Goal: Task Accomplishment & Management: Manage account settings

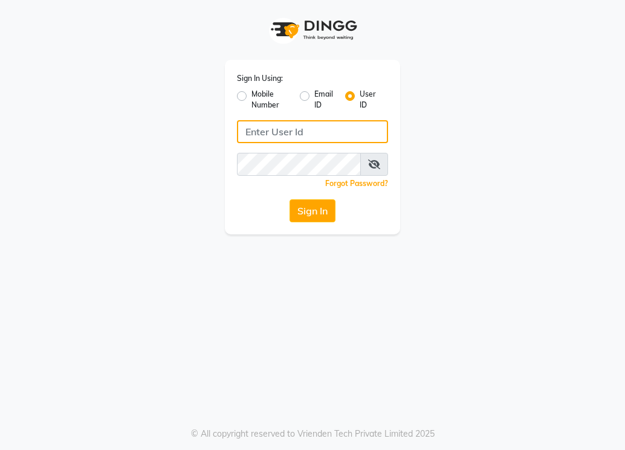
click at [275, 134] on input "Username" at bounding box center [312, 131] width 151 height 23
type input "L"
type input "lifetree"
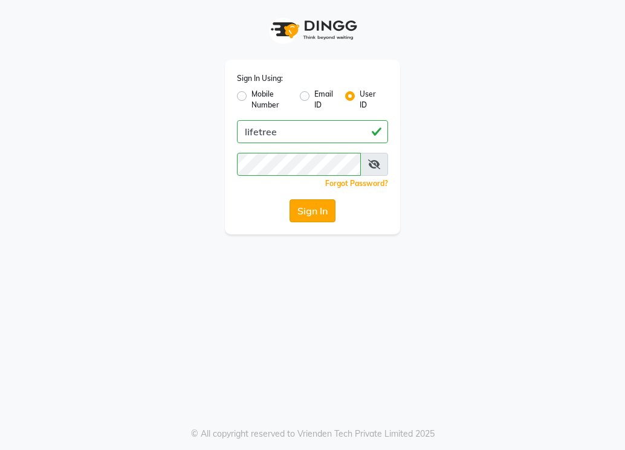
click at [299, 204] on button "Sign In" at bounding box center [313, 211] width 46 height 23
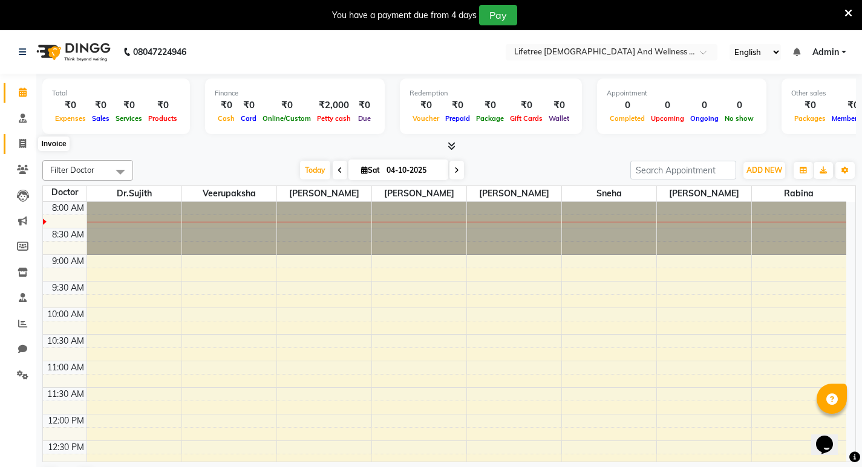
click at [25, 146] on icon at bounding box center [22, 143] width 7 height 9
select select "service"
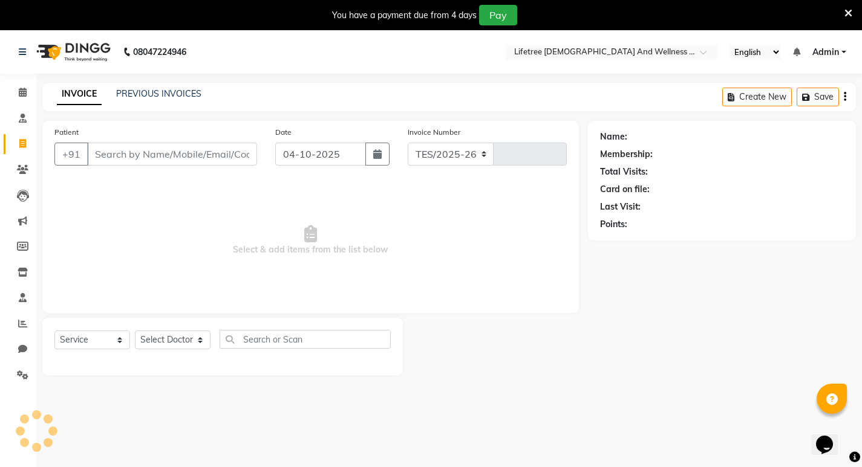
select select "9053"
type input "0006"
click at [169, 88] on link "PREVIOUS INVOICES" at bounding box center [158, 93] width 85 height 11
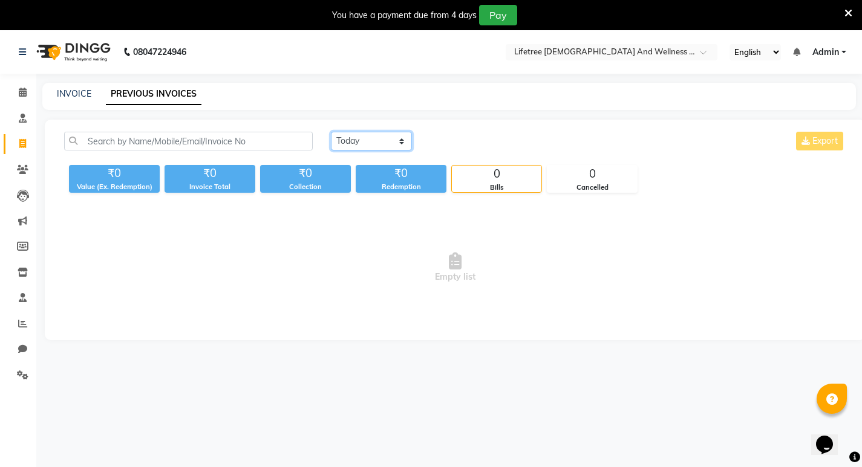
click at [384, 143] on select "[DATE] [DATE] Custom Range" at bounding box center [371, 141] width 81 height 19
select select "yesterday"
click at [331, 132] on select "[DATE] [DATE] Custom Range" at bounding box center [371, 141] width 81 height 19
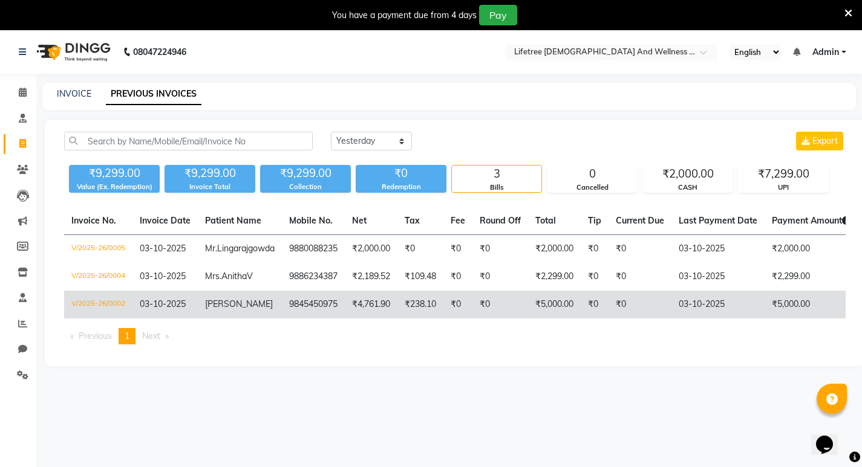
click at [179, 303] on span "03-10-2025" at bounding box center [163, 304] width 46 height 11
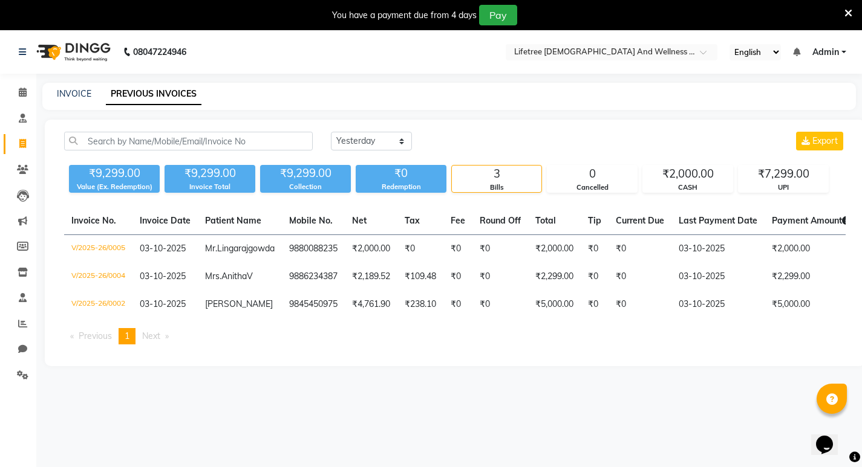
select select "service"
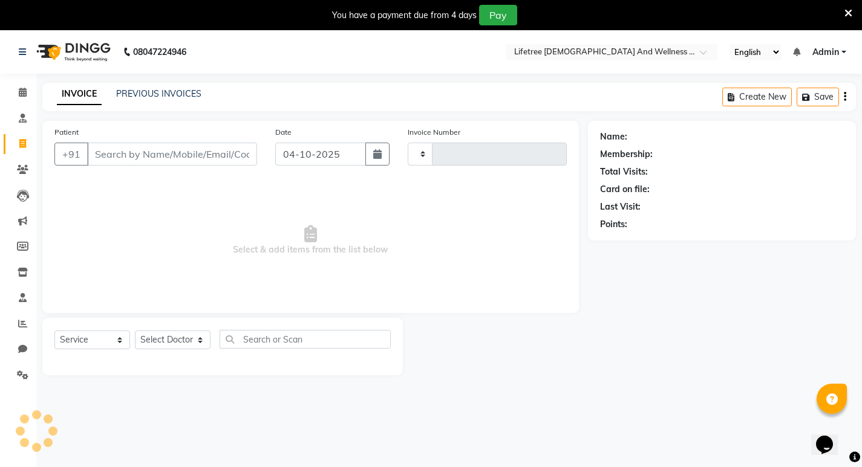
type input "0006"
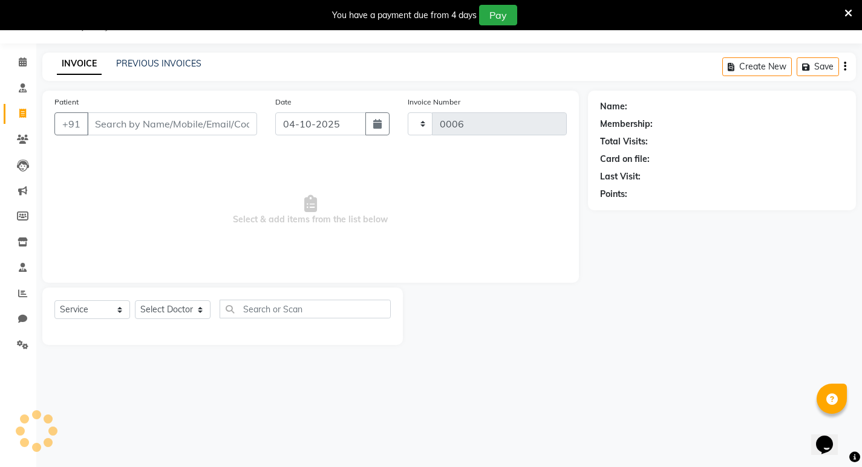
select select "9053"
click at [28, 62] on span at bounding box center [22, 63] width 21 height 14
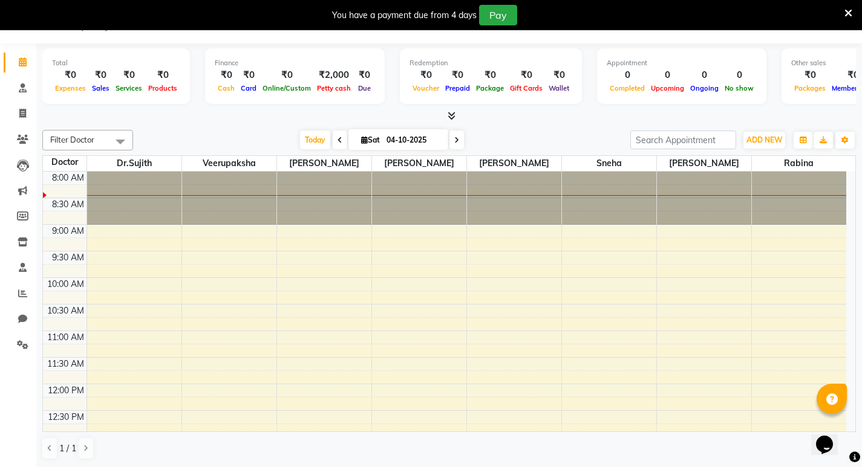
click at [449, 117] on icon at bounding box center [451, 115] width 8 height 9
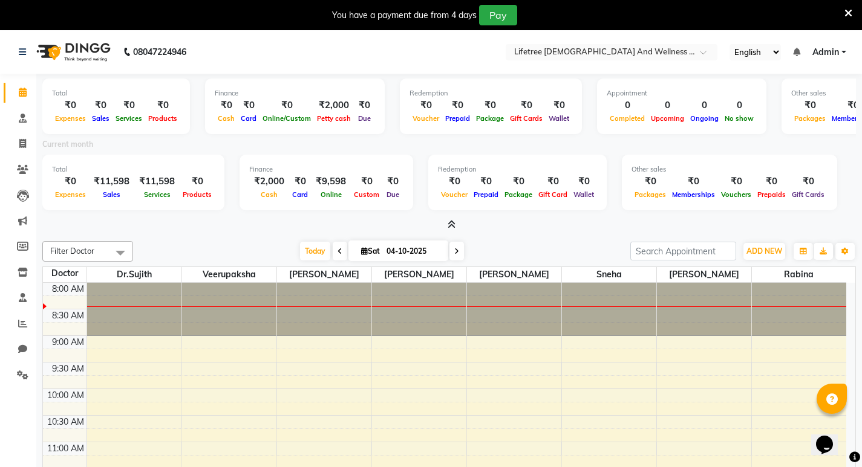
click at [452, 224] on icon at bounding box center [451, 224] width 8 height 9
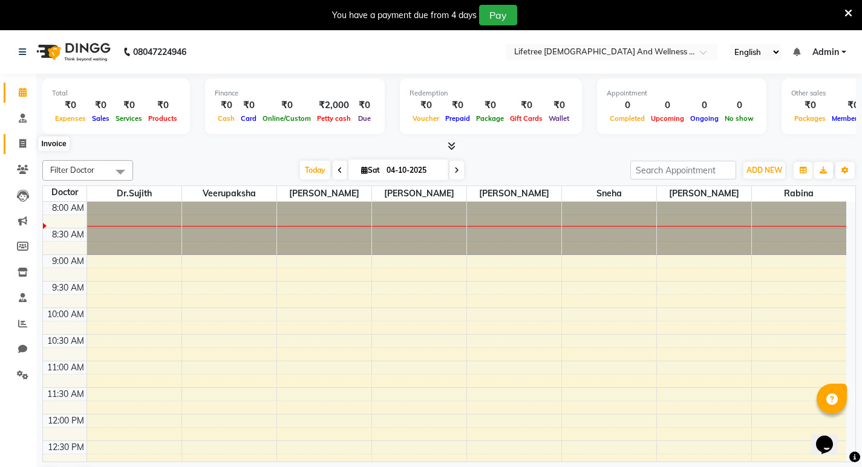
click at [25, 140] on icon at bounding box center [22, 143] width 7 height 9
select select "9053"
select select "service"
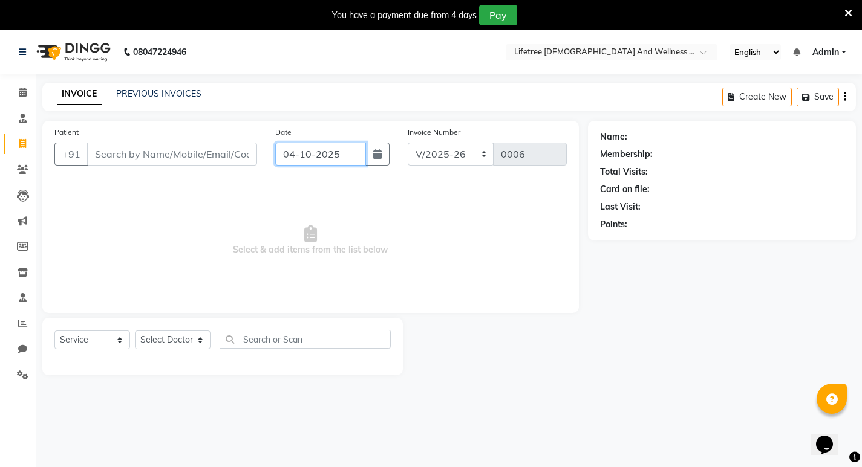
click at [299, 158] on input "04-10-2025" at bounding box center [320, 154] width 91 height 23
select select "10"
select select "2025"
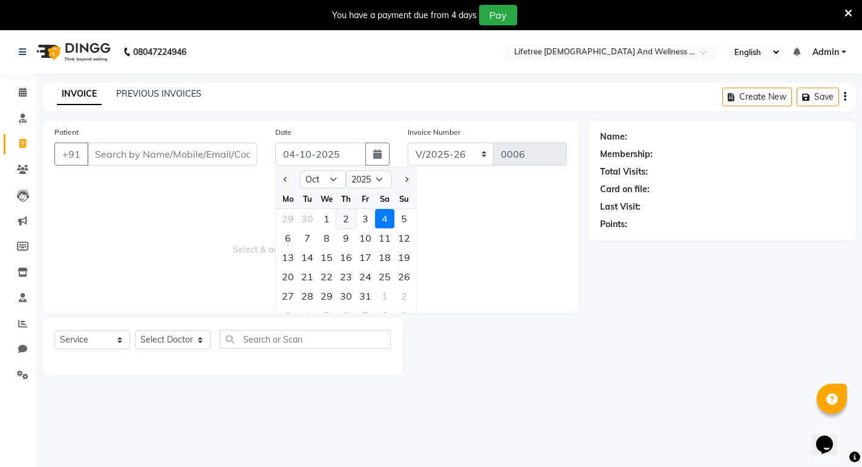
click at [343, 222] on div "2" at bounding box center [345, 218] width 19 height 19
type input "02-10-2025"
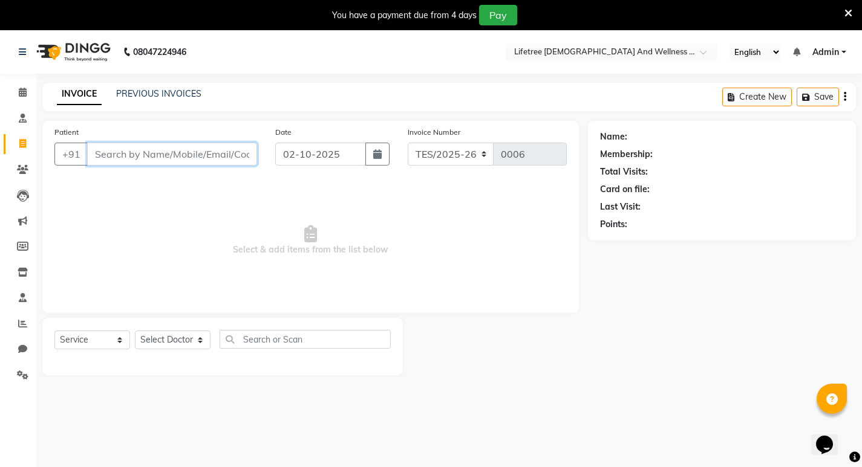
click at [96, 151] on input "Patient" at bounding box center [172, 154] width 170 height 23
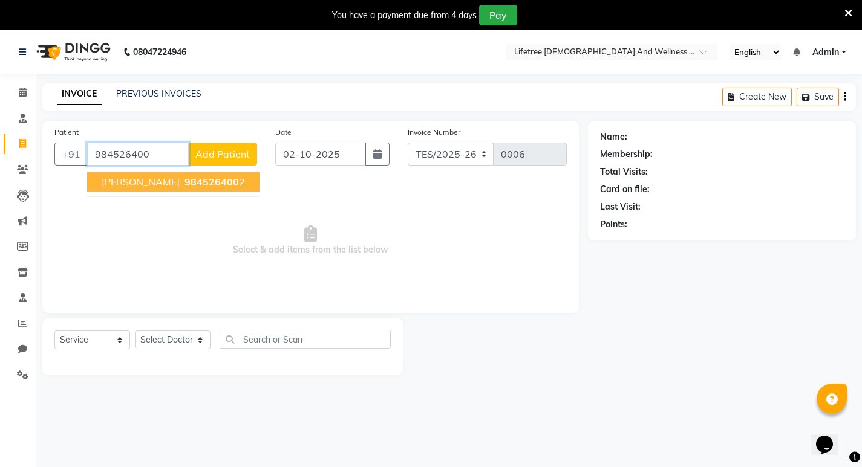
click at [171, 183] on span "[PERSON_NAME]" at bounding box center [141, 182] width 78 height 12
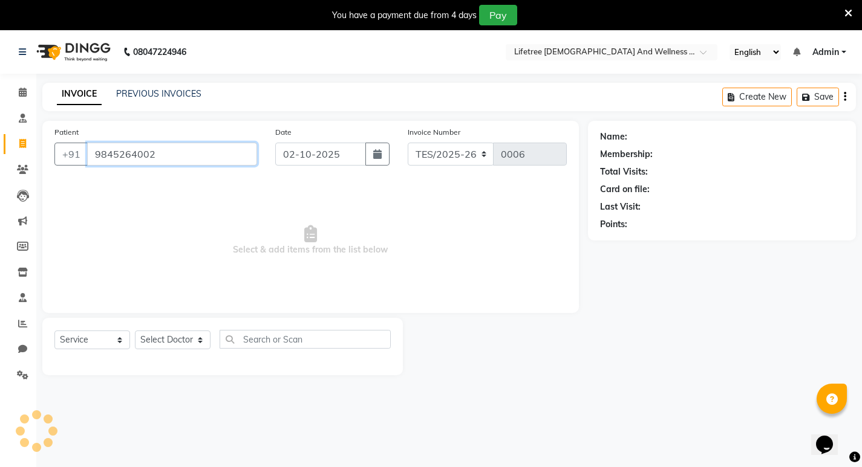
type input "9845264002"
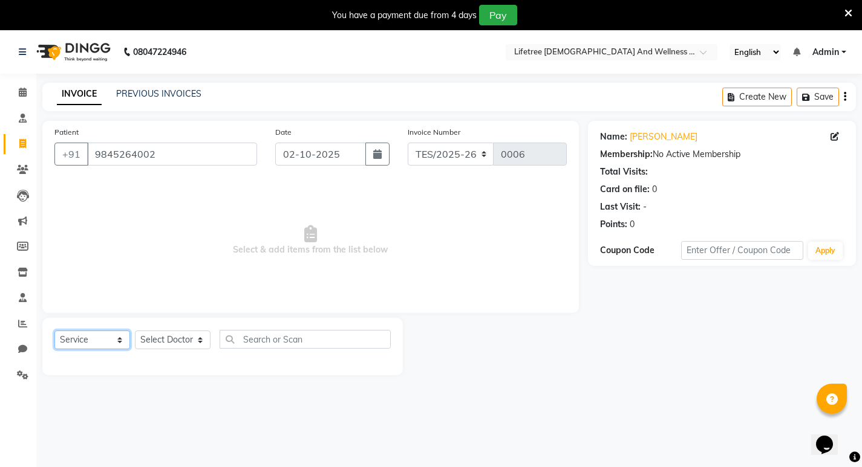
click at [94, 337] on select "Select Service Product Membership Package Voucher Prepaid Gift Card" at bounding box center [92, 340] width 76 height 19
click at [54, 331] on select "Select Service Product Membership Package Voucher Prepaid Gift Card" at bounding box center [92, 340] width 76 height 19
click at [175, 344] on select "Select Doctor [PERSON_NAME] [PERSON_NAME] [PERSON_NAME] [PERSON_NAME] [PERSON_N…" at bounding box center [173, 340] width 76 height 19
select select "92677"
click at [135, 331] on select "Select Doctor [PERSON_NAME] [PERSON_NAME] [PERSON_NAME] [PERSON_NAME] [PERSON_N…" at bounding box center [173, 340] width 76 height 19
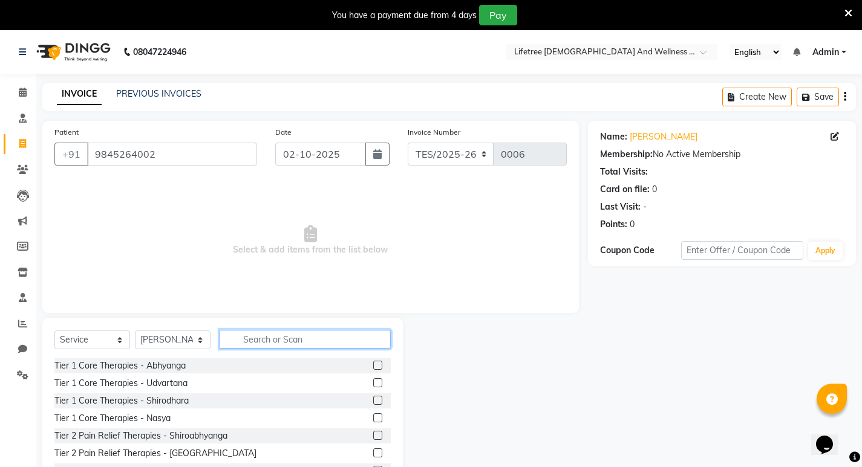
click at [252, 343] on input "text" at bounding box center [305, 339] width 171 height 19
click at [195, 361] on div "Tier 1 Core Therapies - Abhyanga" at bounding box center [222, 366] width 336 height 15
click at [187, 370] on div "Tier 1 Core Therapies - Abhyanga" at bounding box center [222, 366] width 336 height 15
click at [373, 362] on label at bounding box center [377, 365] width 9 height 9
click at [373, 362] on input "checkbox" at bounding box center [377, 366] width 8 height 8
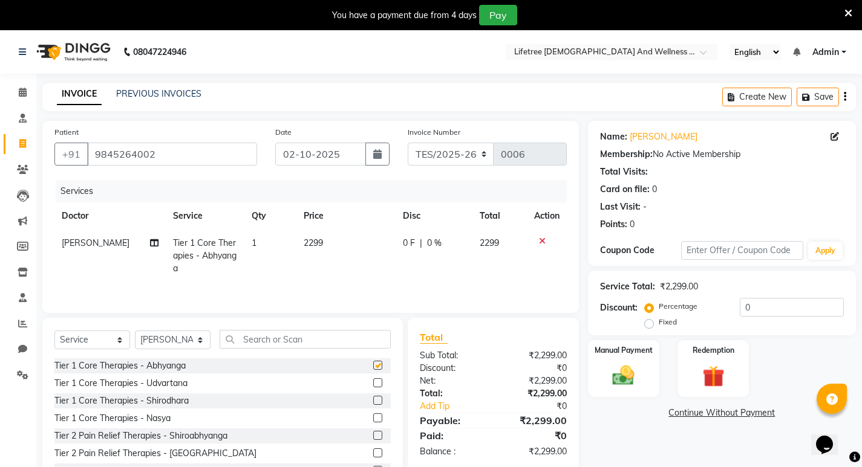
checkbox input "false"
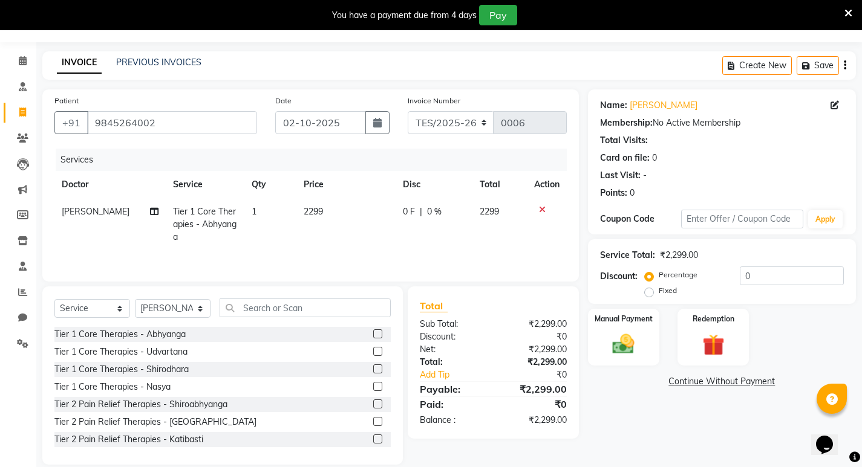
scroll to position [47, 0]
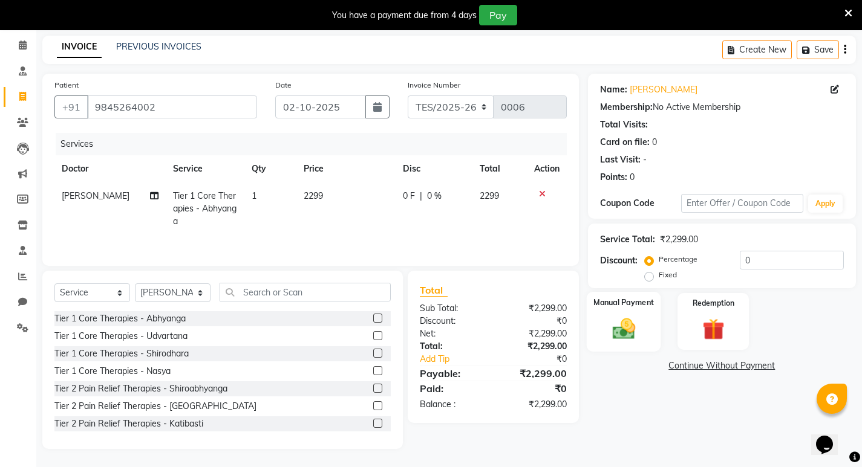
click at [625, 328] on img at bounding box center [623, 329] width 37 height 26
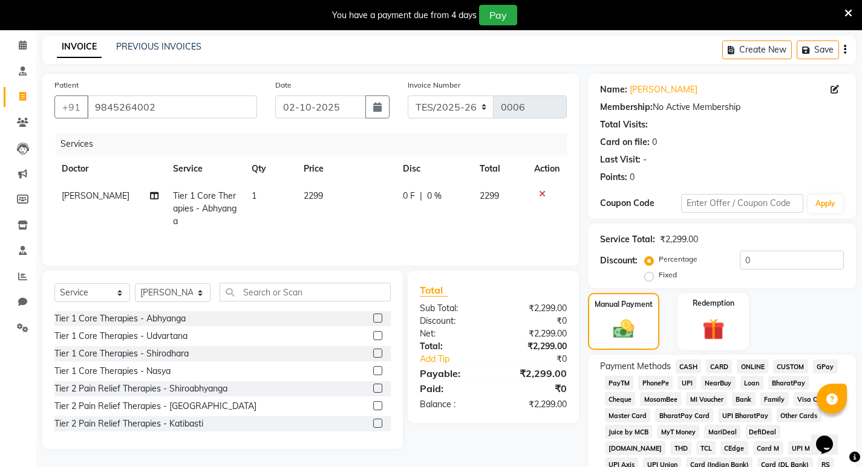
click at [625, 366] on span "CASH" at bounding box center [688, 367] width 26 height 14
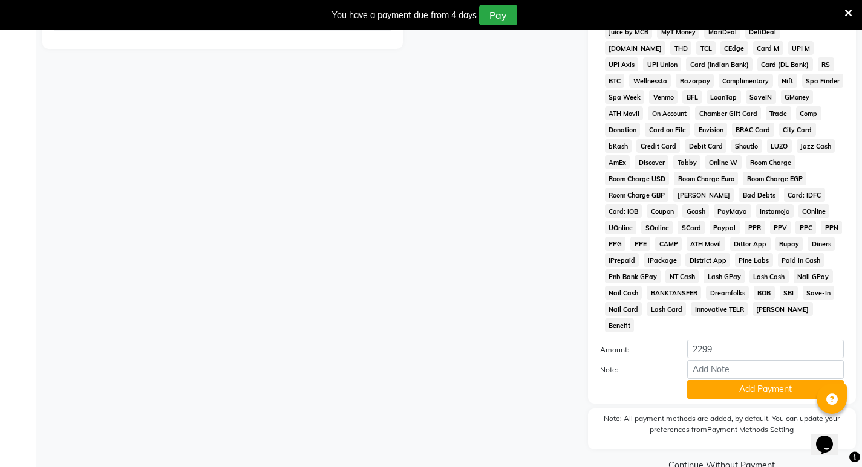
scroll to position [457, 0]
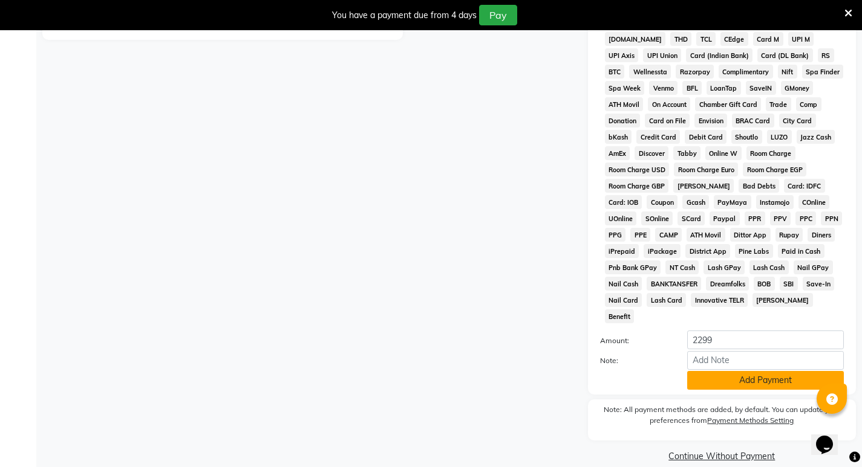
click at [625, 371] on button "Add Payment" at bounding box center [765, 380] width 157 height 19
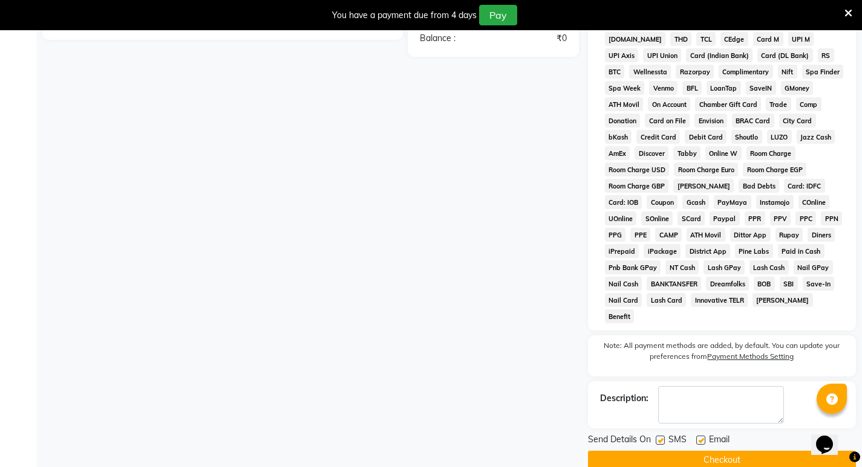
scroll to position [461, 0]
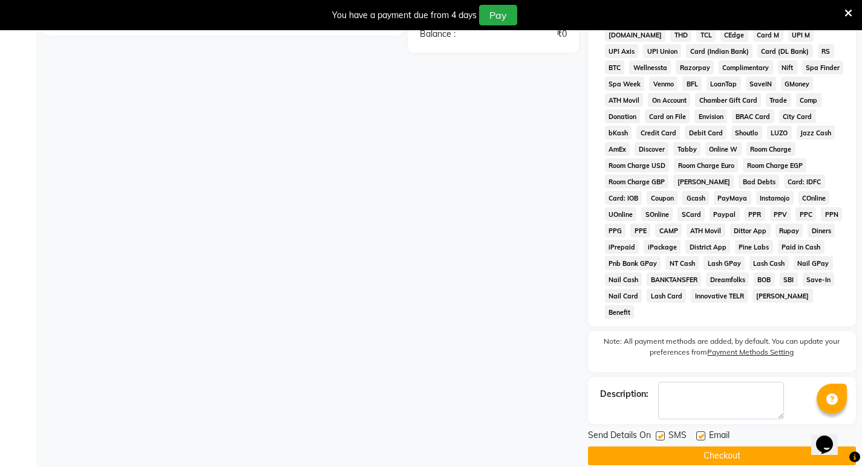
click at [625, 432] on label at bounding box center [659, 436] width 9 height 9
click at [625, 433] on input "checkbox" at bounding box center [659, 437] width 8 height 8
checkbox input "false"
click at [625, 432] on label at bounding box center [700, 436] width 9 height 9
click at [625, 433] on input "checkbox" at bounding box center [700, 437] width 8 height 8
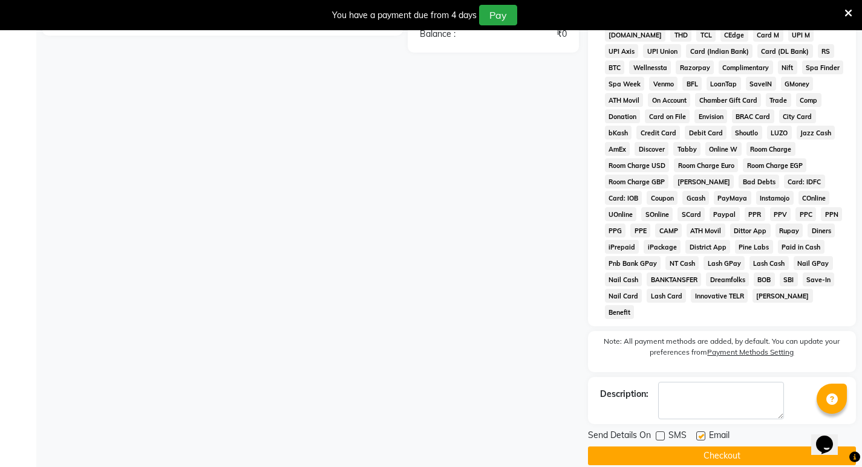
checkbox input "false"
click at [625, 447] on button "Checkout" at bounding box center [722, 456] width 268 height 19
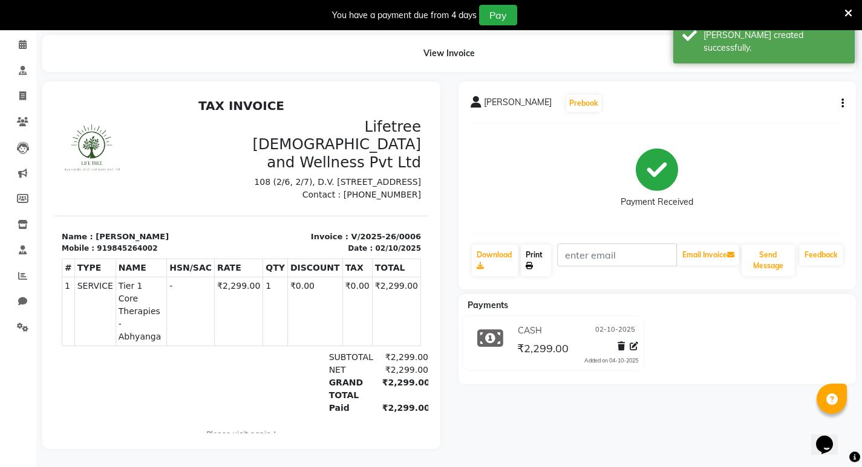
click at [541, 259] on link "Print" at bounding box center [536, 260] width 30 height 31
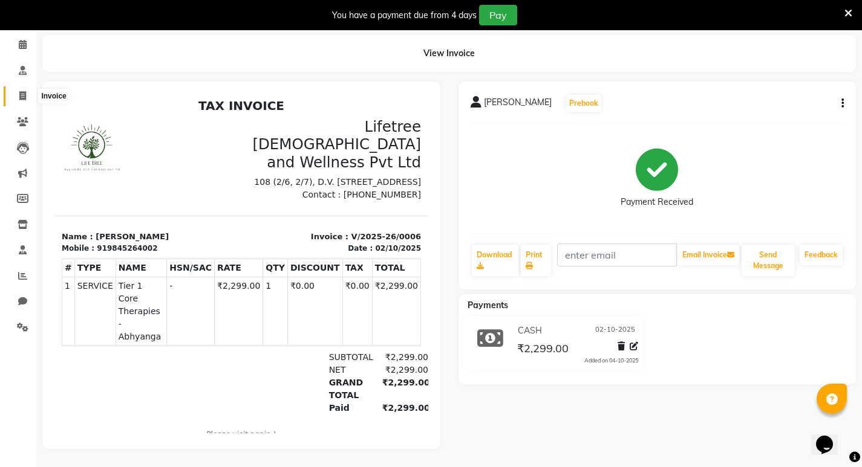
click at [25, 91] on icon at bounding box center [22, 95] width 7 height 9
select select "9053"
select select "service"
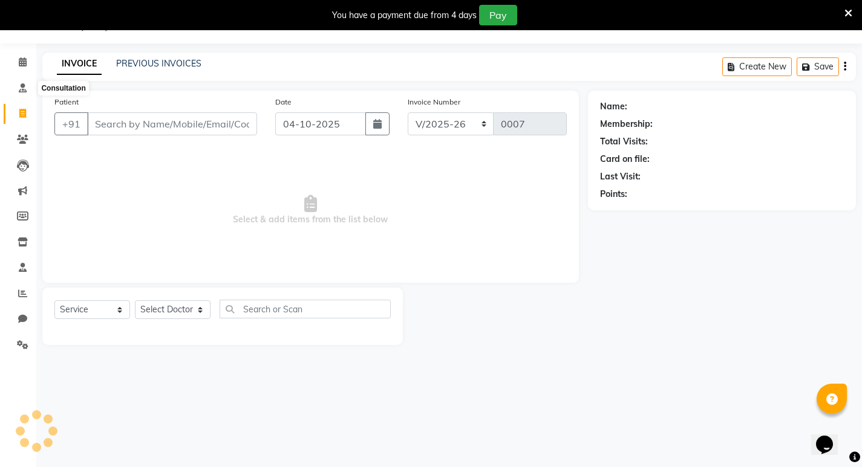
scroll to position [30, 0]
click at [22, 340] on icon at bounding box center [22, 344] width 11 height 9
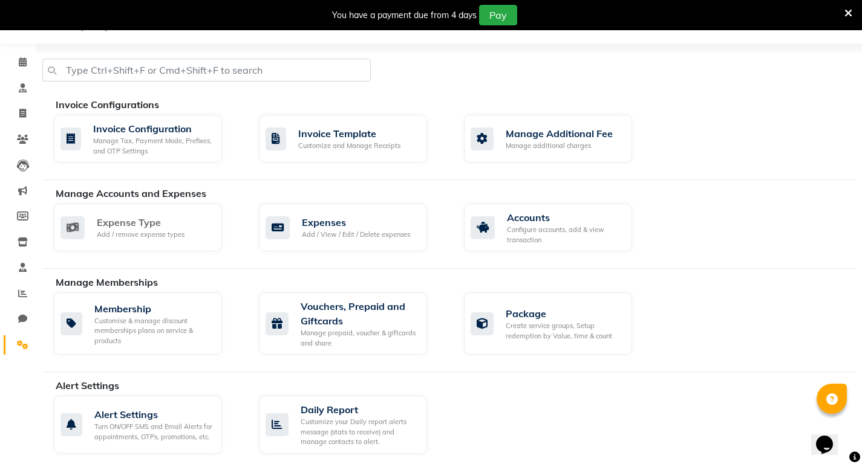
scroll to position [91, 0]
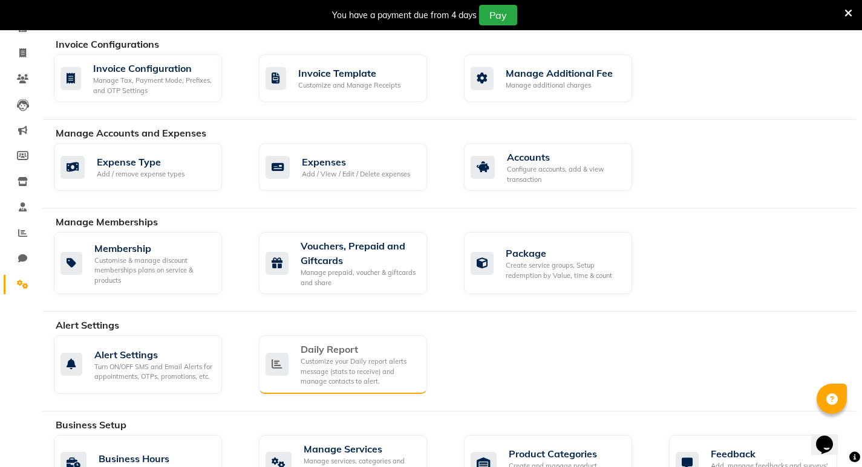
click at [318, 376] on div "Customize your Daily report alerts message (stats to receive) and manage contac…" at bounding box center [359, 372] width 117 height 30
select select "1260"
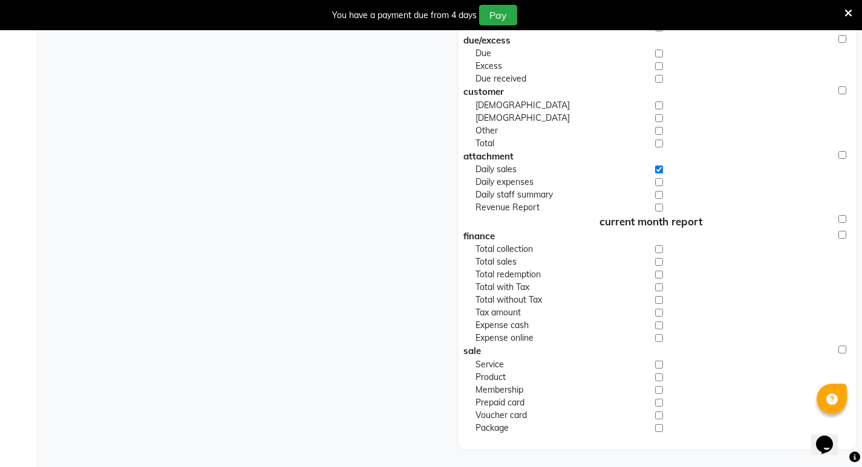
scroll to position [0, 0]
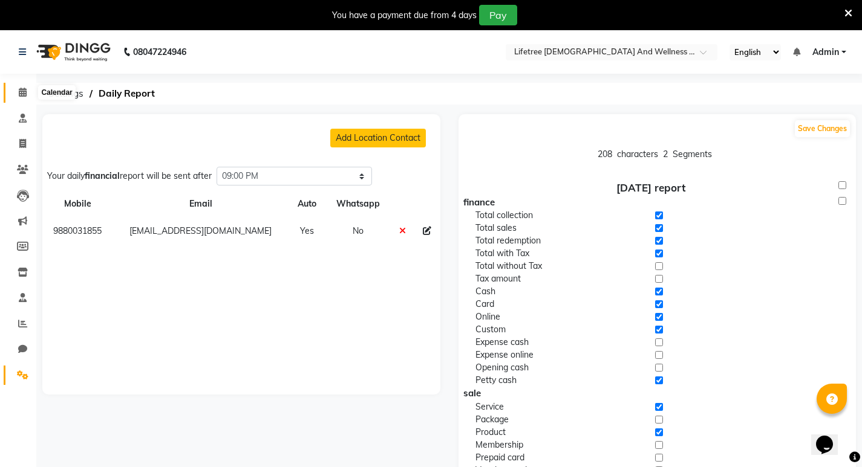
click at [15, 93] on span at bounding box center [22, 93] width 21 height 14
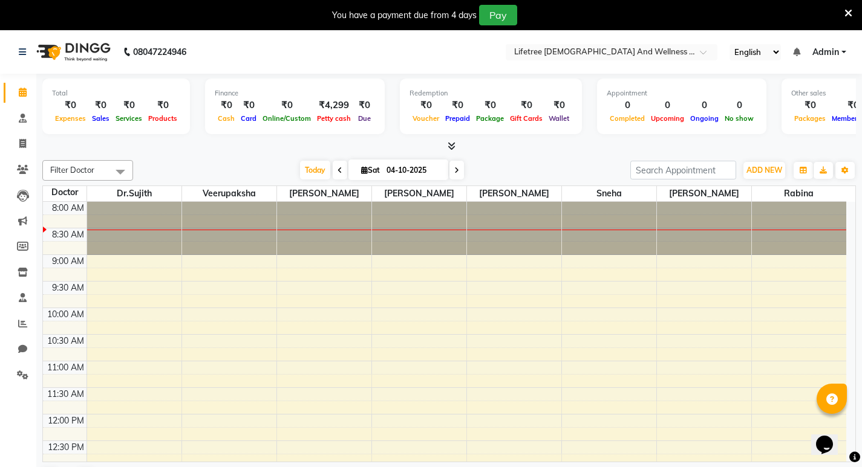
click at [447, 145] on icon at bounding box center [451, 145] width 8 height 9
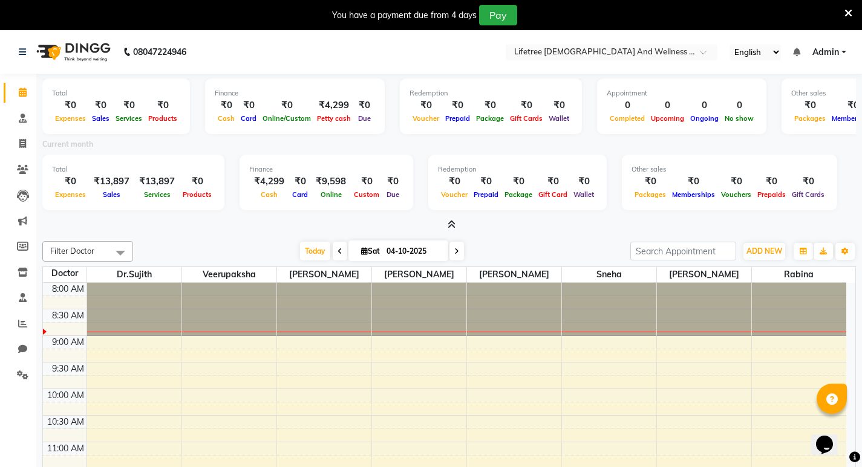
click at [450, 227] on icon at bounding box center [451, 224] width 8 height 9
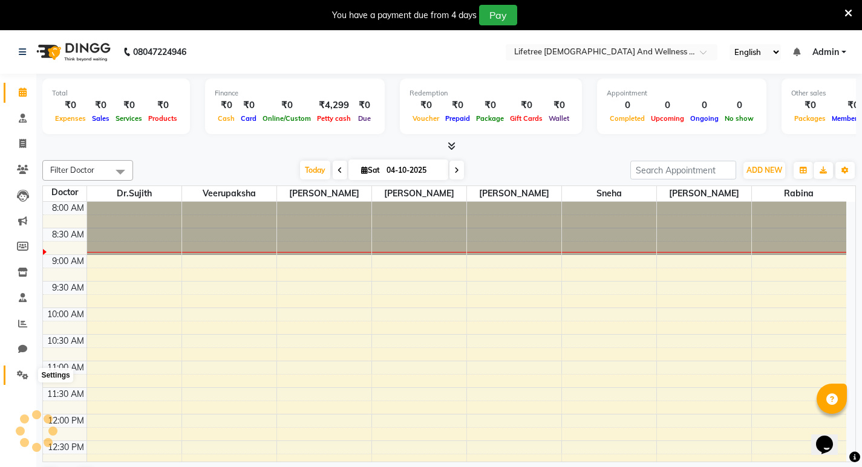
click at [21, 377] on icon at bounding box center [22, 375] width 11 height 9
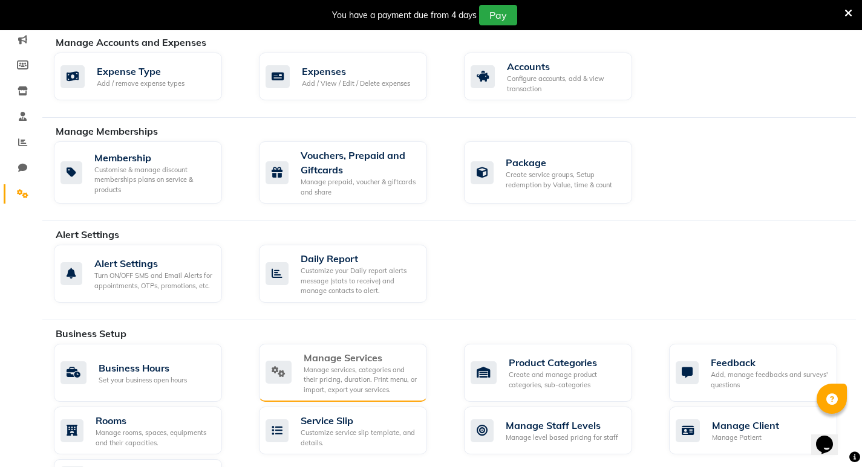
scroll to position [302, 0]
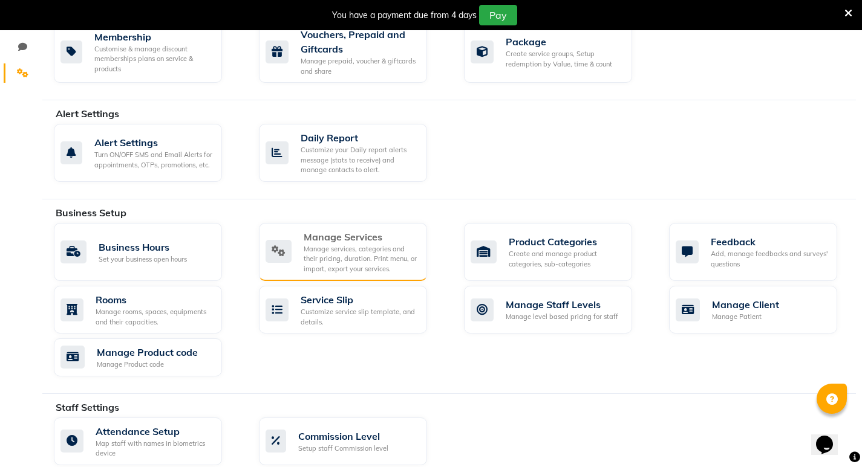
click at [360, 246] on div "Manage services, categories and their pricing, duration. Print menu, or import,…" at bounding box center [361, 259] width 114 height 30
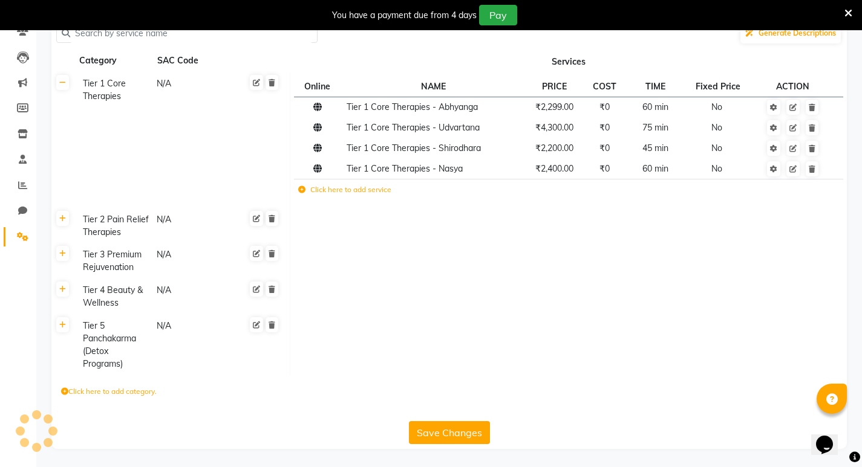
scroll to position [138, 0]
click at [625, 108] on icon at bounding box center [792, 107] width 7 height 7
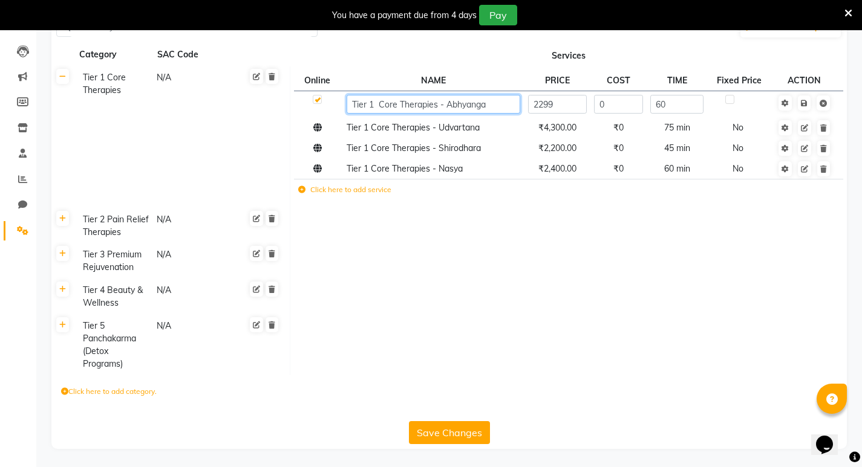
scroll to position [24, 0]
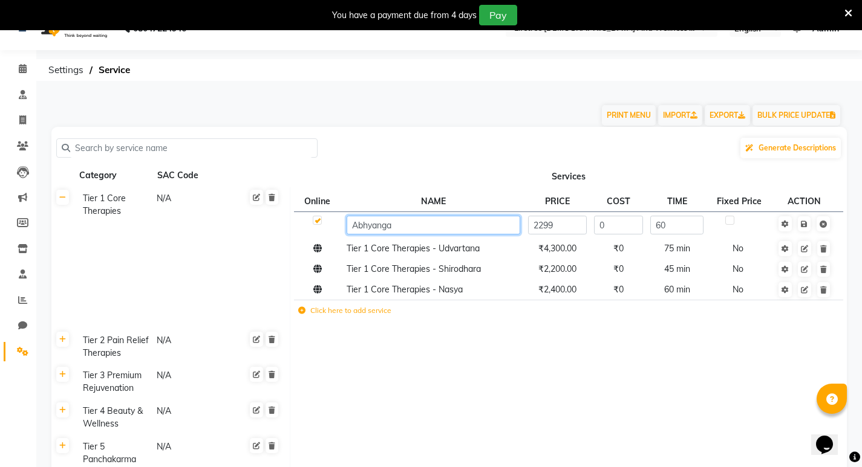
click at [412, 229] on input "Abhyanga" at bounding box center [433, 225] width 174 height 19
type input "[PERSON_NAME]"
click at [625, 225] on span "Save" at bounding box center [812, 223] width 38 height 12
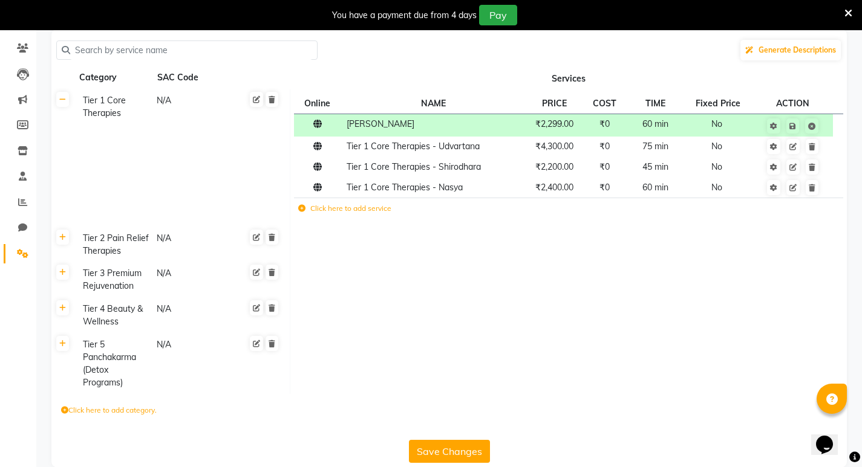
scroll to position [140, 0]
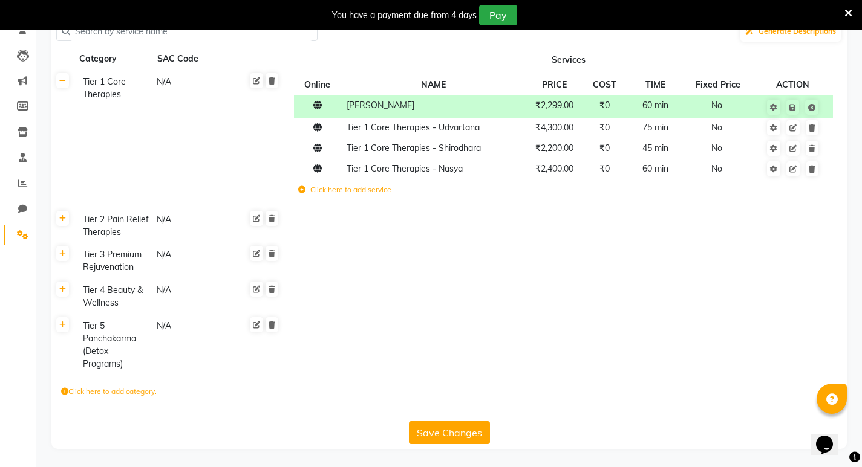
click at [435, 427] on button "Save Changes" at bounding box center [449, 432] width 81 height 23
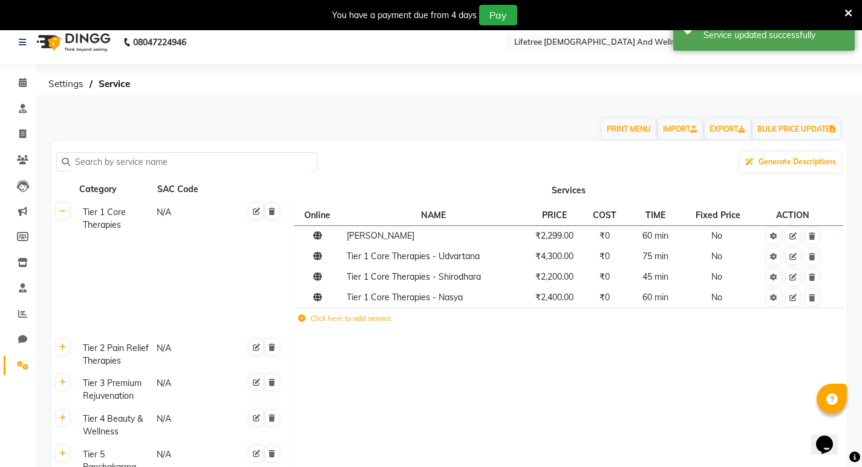
scroll to position [0, 0]
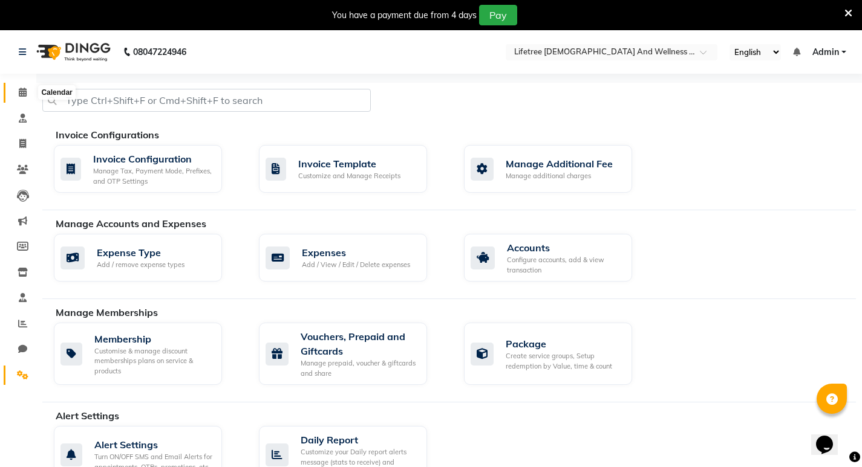
click at [27, 93] on span at bounding box center [22, 93] width 21 height 14
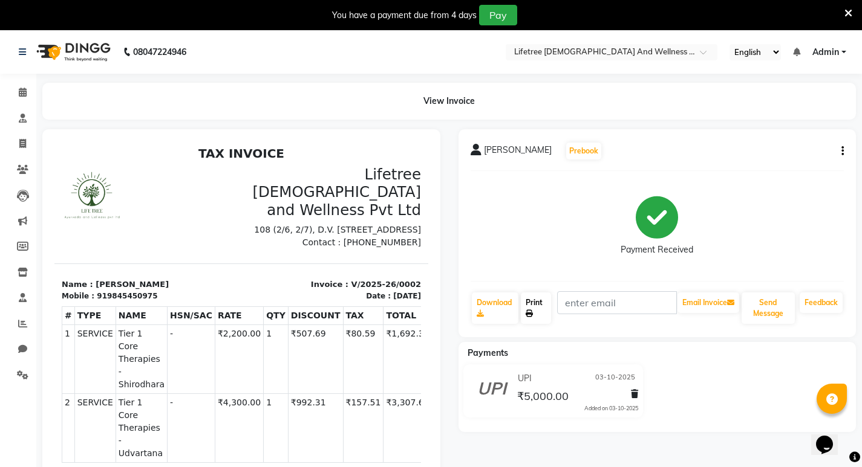
click at [539, 304] on link "Print" at bounding box center [536, 308] width 30 height 31
click at [848, 7] on span at bounding box center [848, 12] width 8 height 13
